Goal: Task Accomplishment & Management: Use online tool/utility

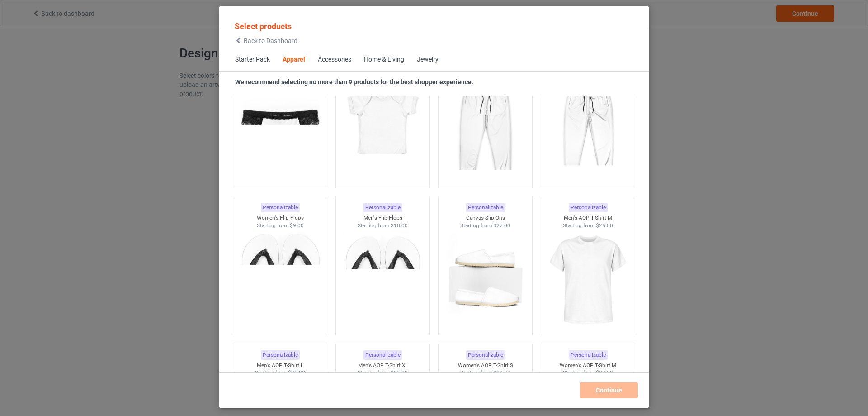
scroll to position [1422, 0]
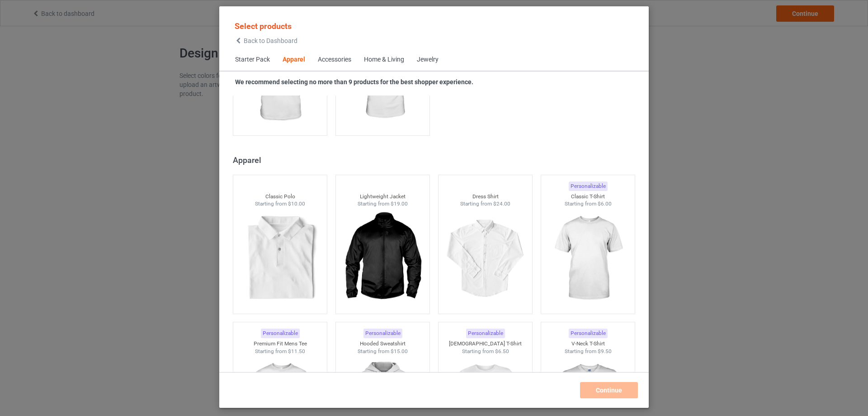
scroll to position [427, 0]
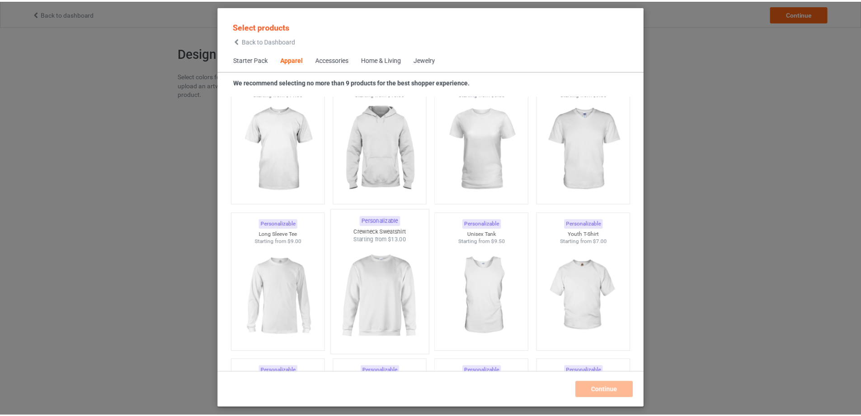
scroll to position [580, 0]
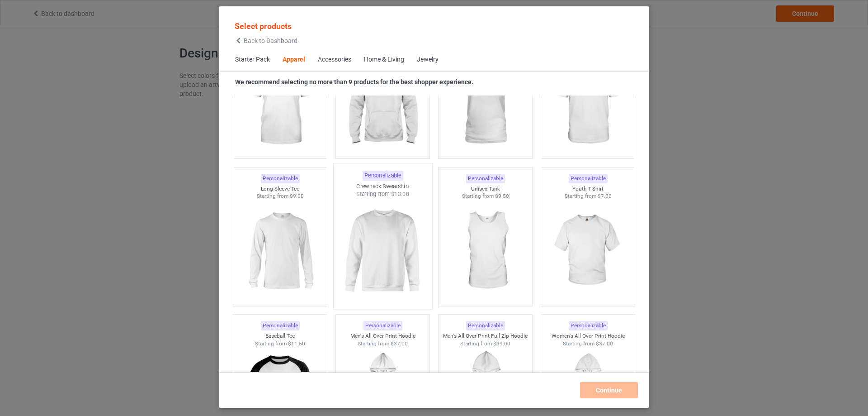
click at [388, 241] on img at bounding box center [382, 251] width 85 height 106
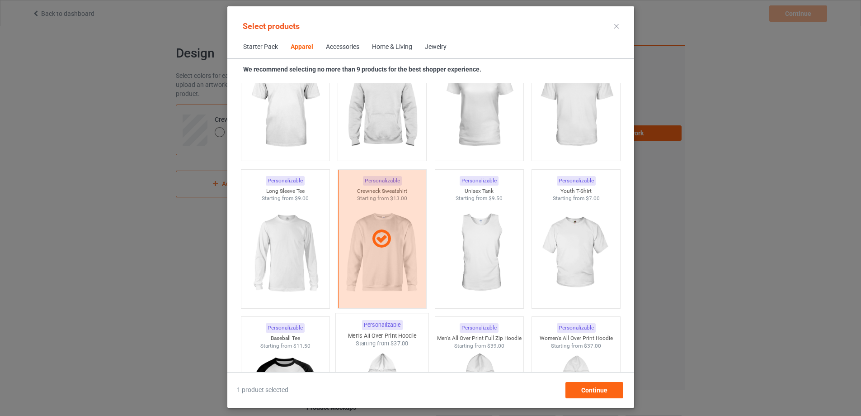
scroll to position [444, 0]
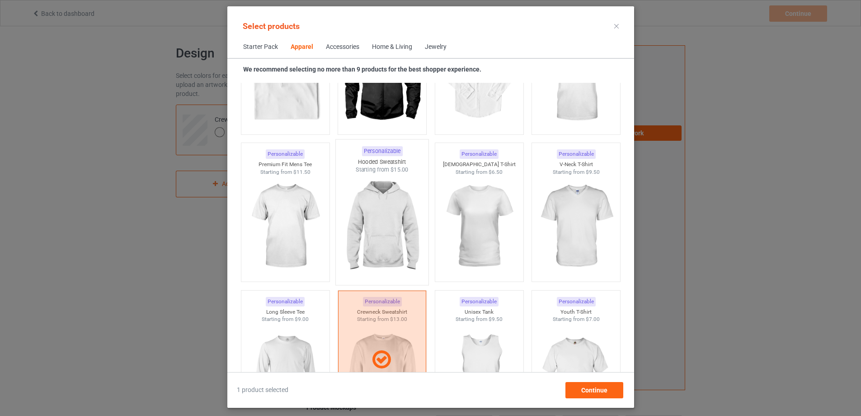
click at [357, 233] on img at bounding box center [382, 227] width 85 height 106
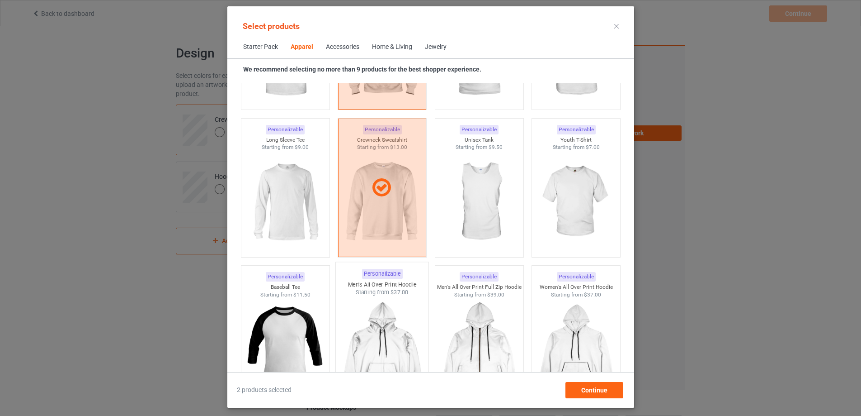
scroll to position [630, 0]
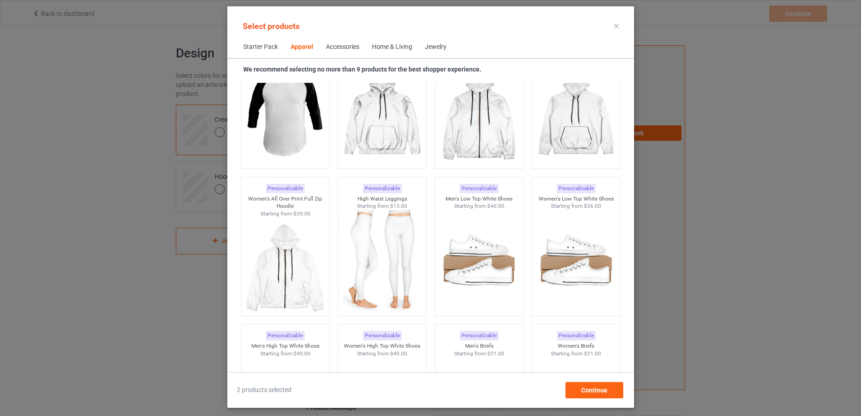
scroll to position [859, 0]
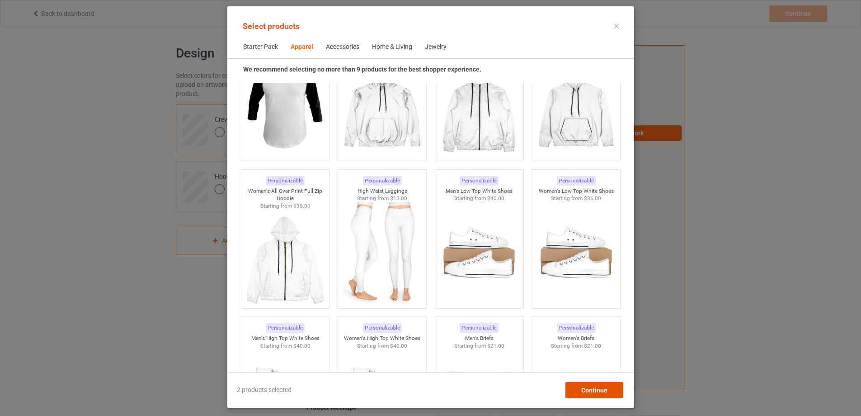
click at [590, 388] on div "Continue" at bounding box center [594, 390] width 58 height 16
